Goal: Task Accomplishment & Management: Manage account settings

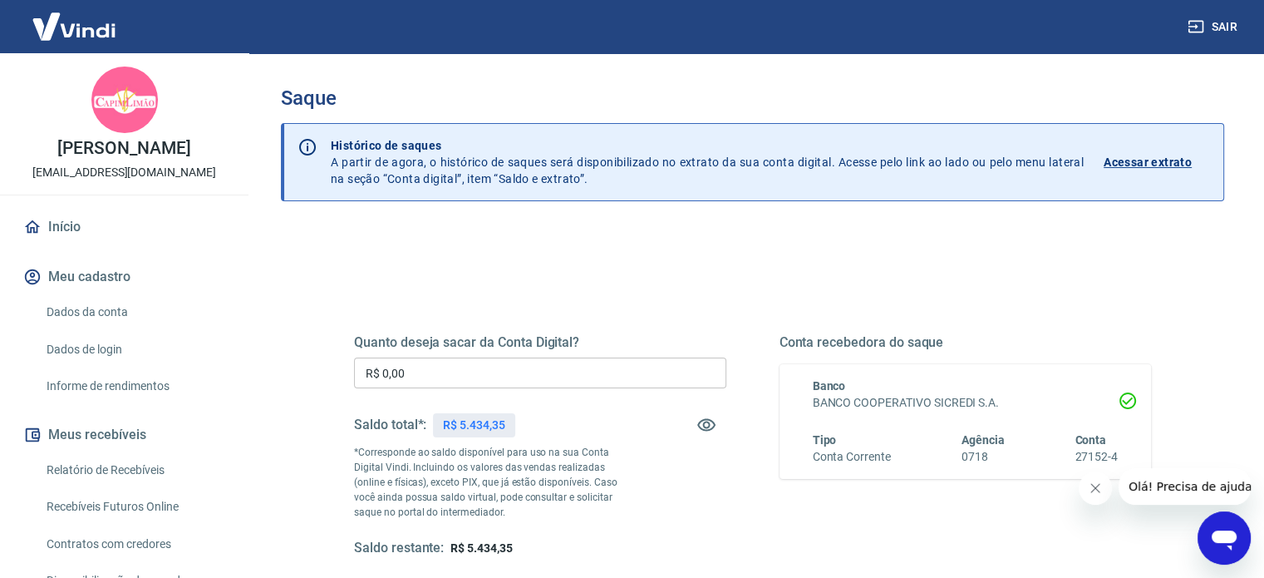
click at [635, 378] on input "R$ 0,00" at bounding box center [540, 372] width 372 height 31
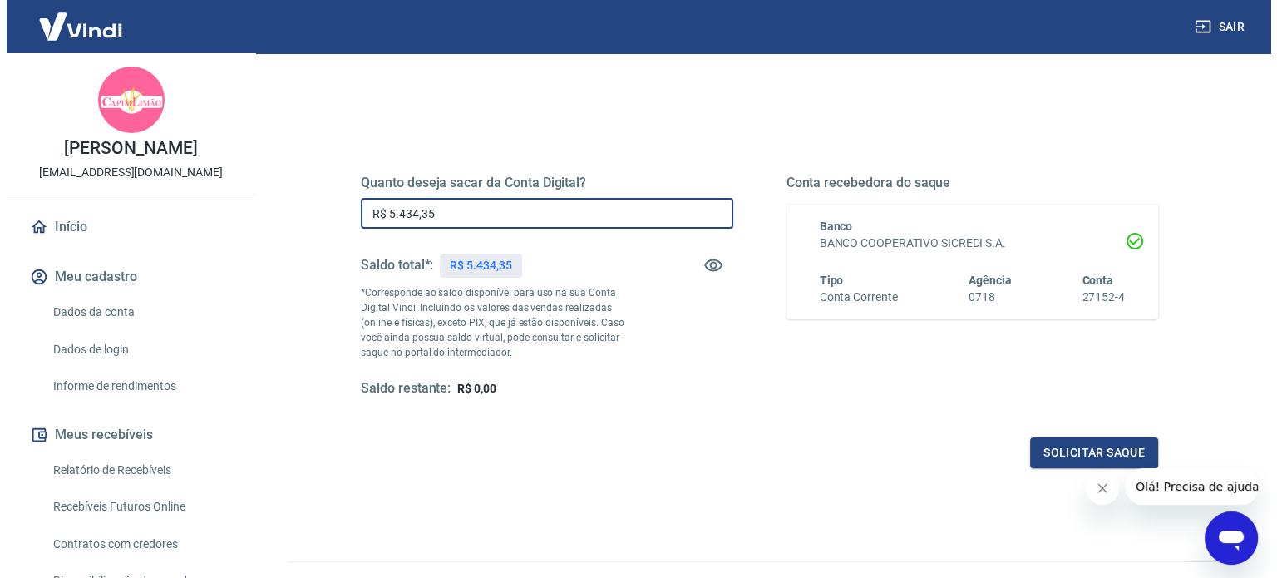
scroll to position [166, 0]
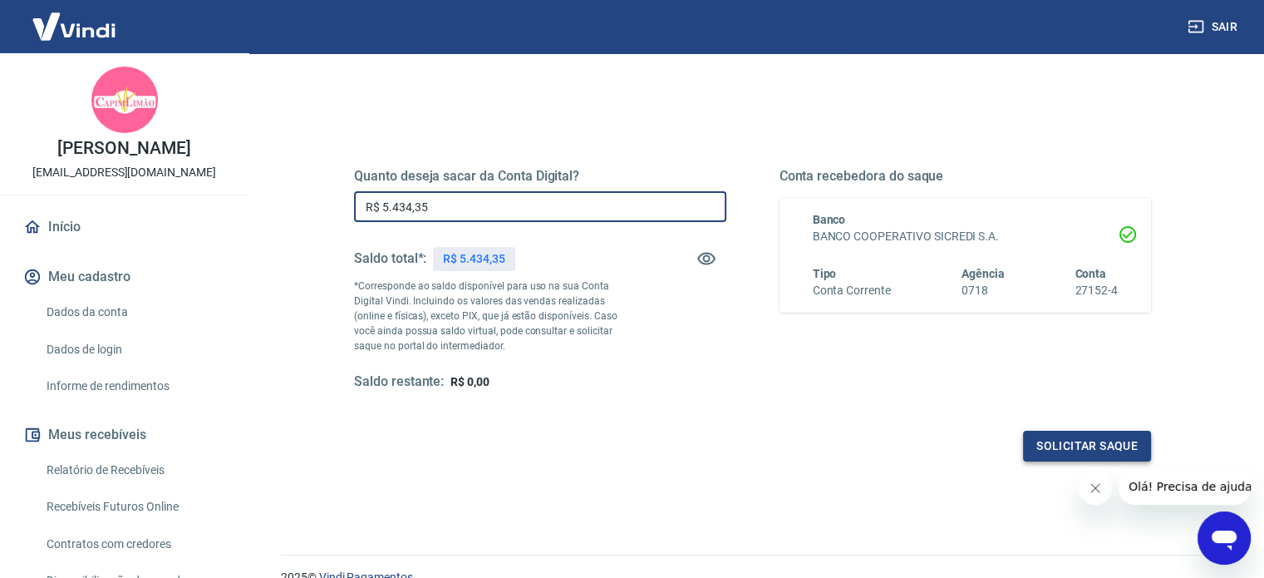
type input "R$ 5.434,35"
click at [1074, 446] on button "Solicitar saque" at bounding box center [1087, 446] width 128 height 31
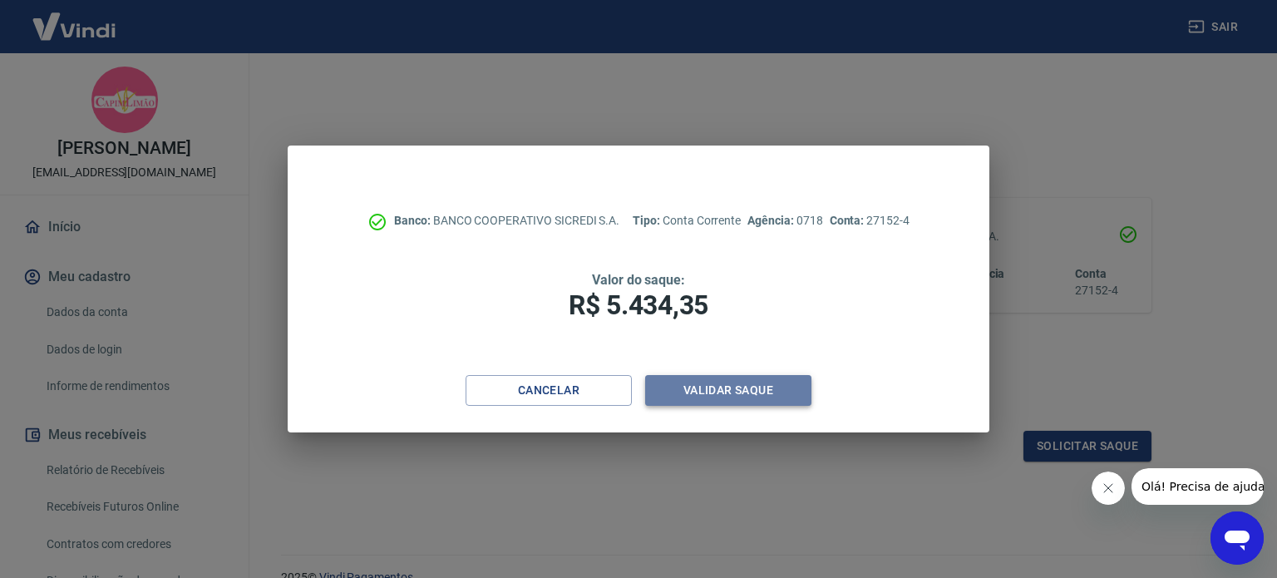
click at [748, 390] on button "Validar saque" at bounding box center [728, 390] width 166 height 31
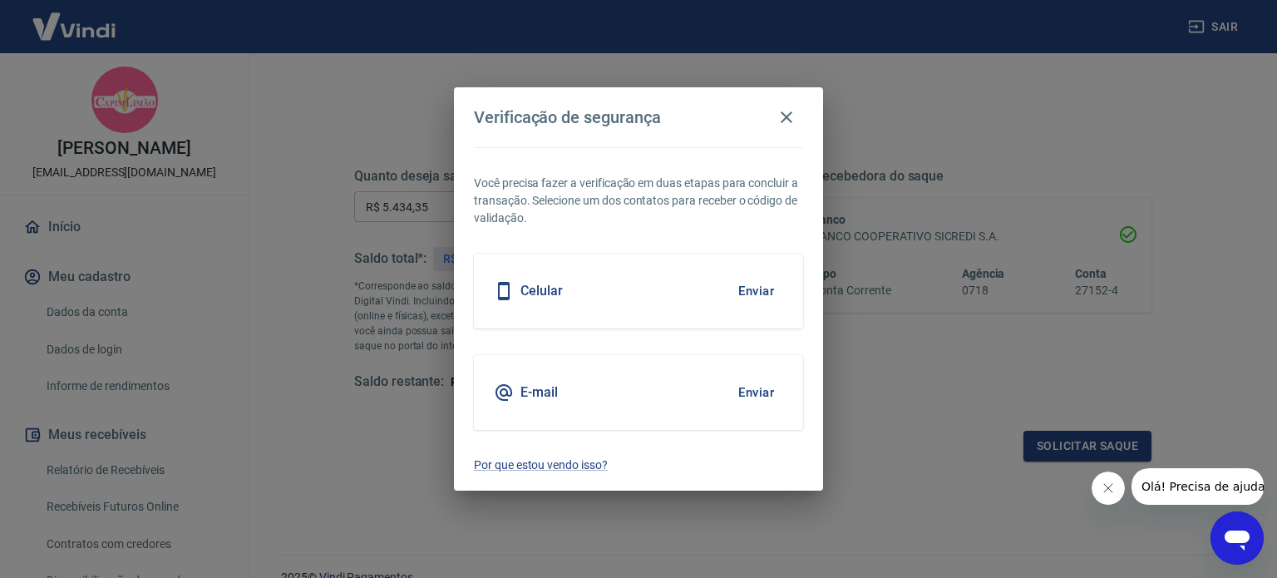
click at [748, 389] on button "Enviar" at bounding box center [756, 392] width 54 height 35
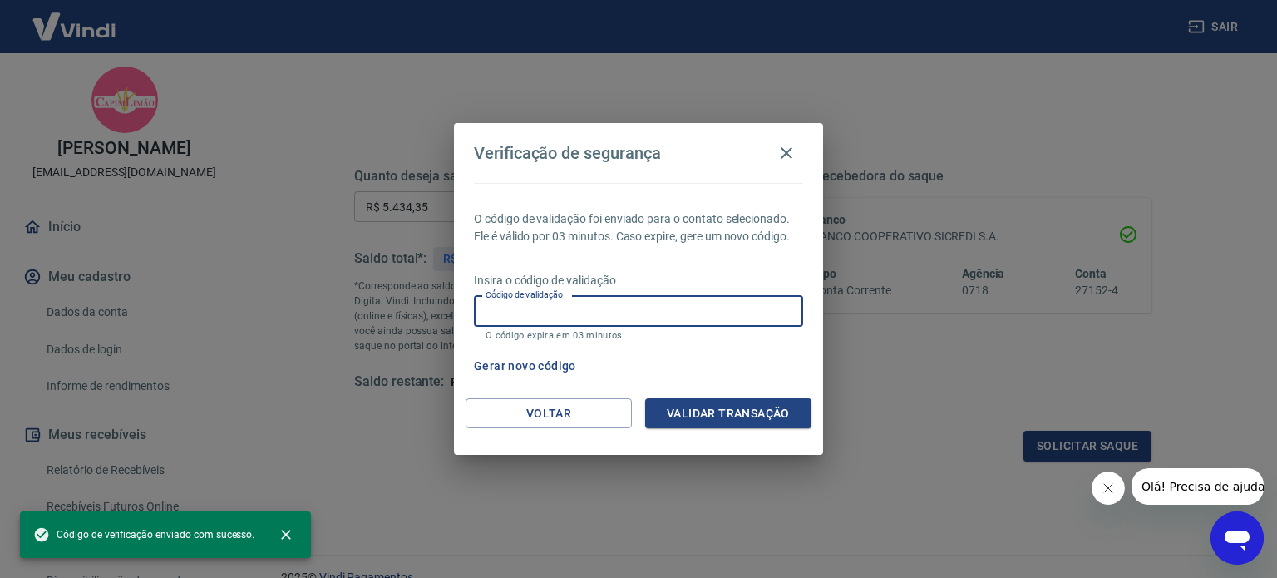
click at [540, 308] on input "Código de validação" at bounding box center [638, 311] width 329 height 31
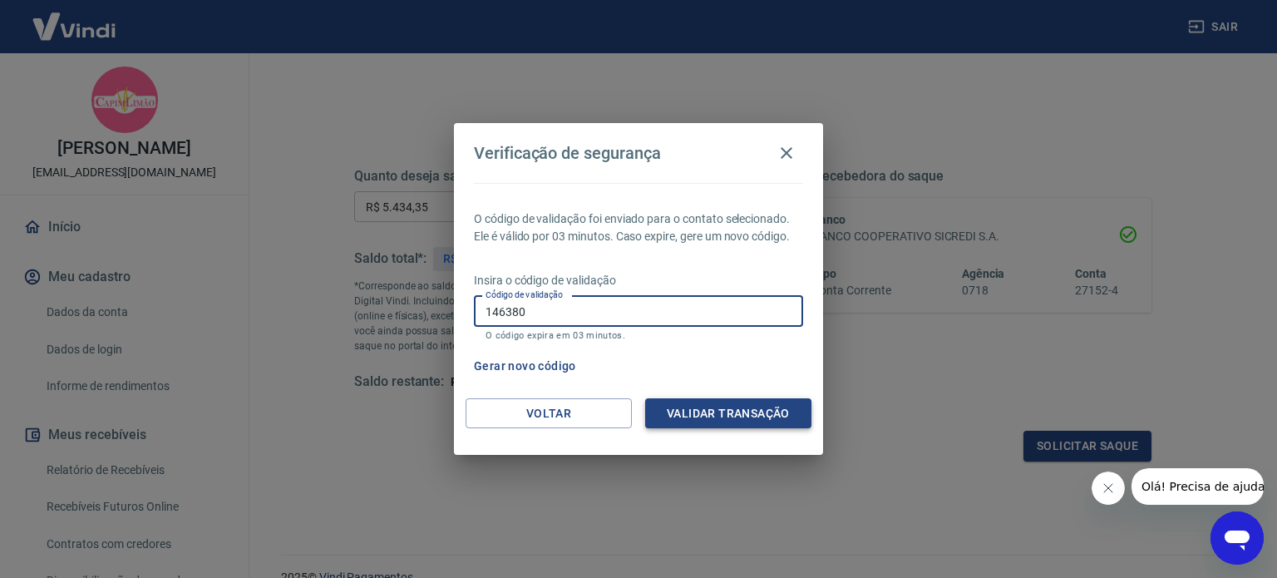
type input "146380"
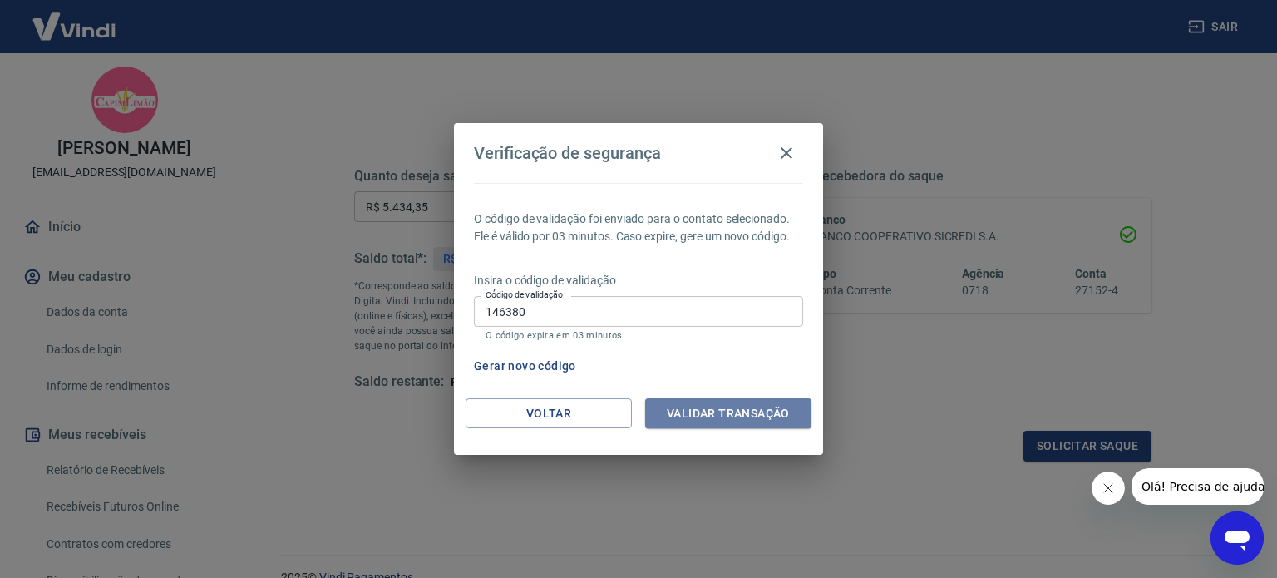
click at [746, 411] on button "Validar transação" at bounding box center [728, 413] width 166 height 31
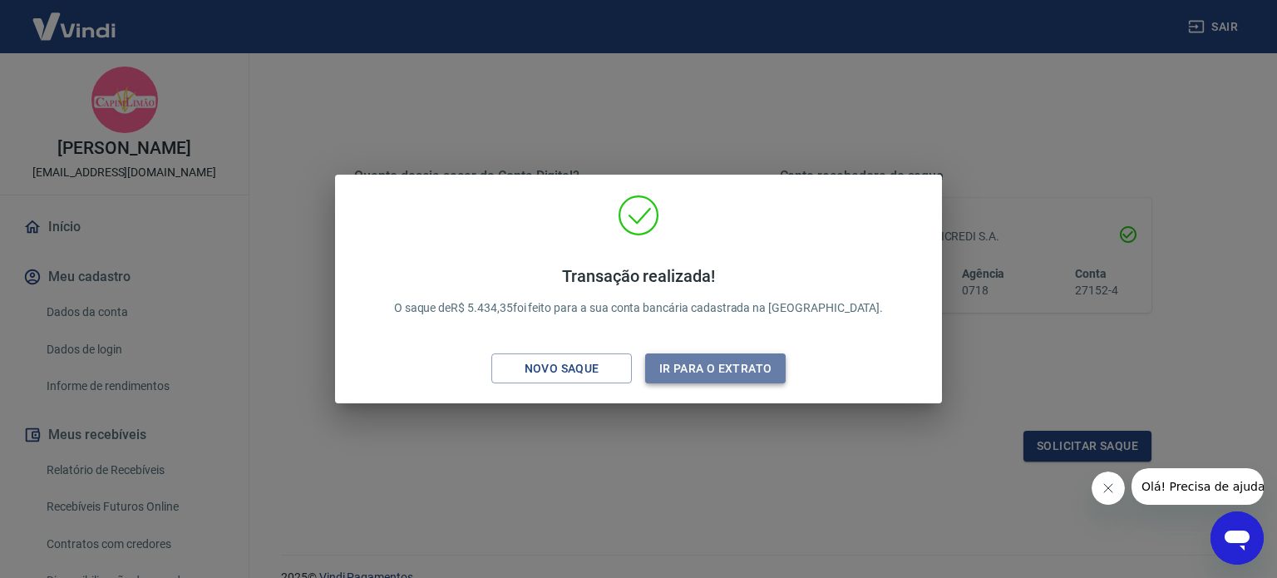
click at [741, 367] on button "Ir para o extrato" at bounding box center [715, 368] width 140 height 31
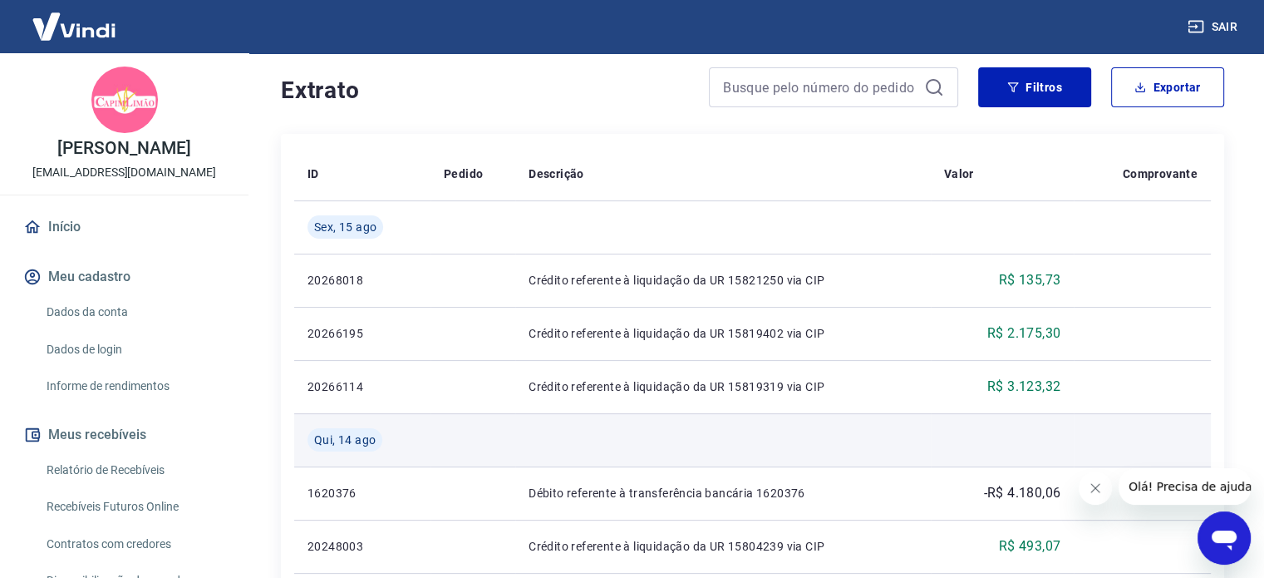
scroll to position [333, 0]
